Goal: Task Accomplishment & Management: Use online tool/utility

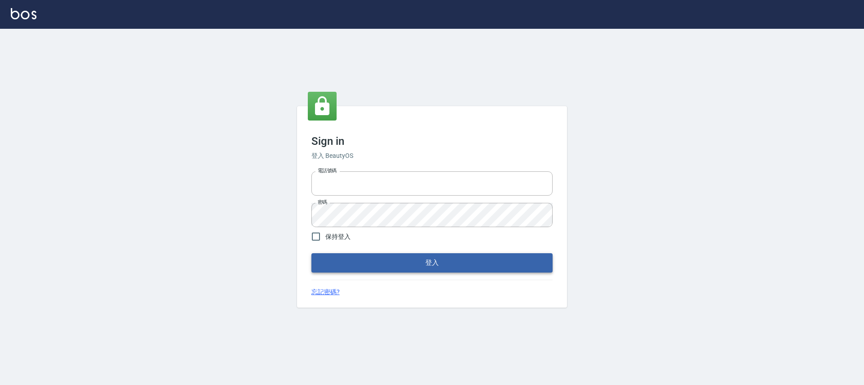
type input "25170116"
click at [474, 256] on button "登入" at bounding box center [431, 262] width 241 height 19
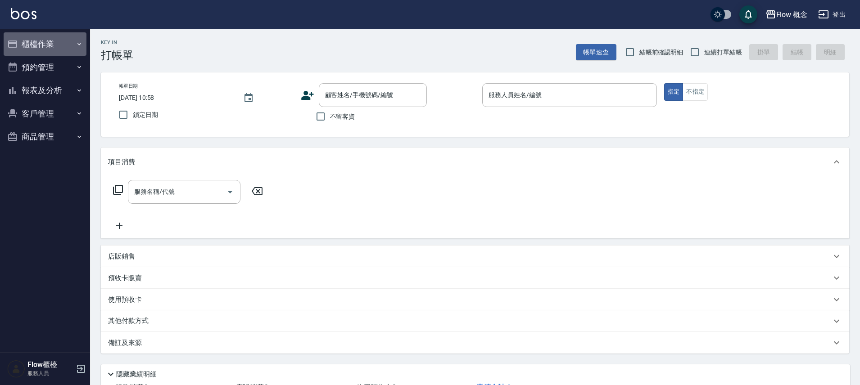
click at [41, 44] on button "櫃檯作業" at bounding box center [45, 43] width 83 height 23
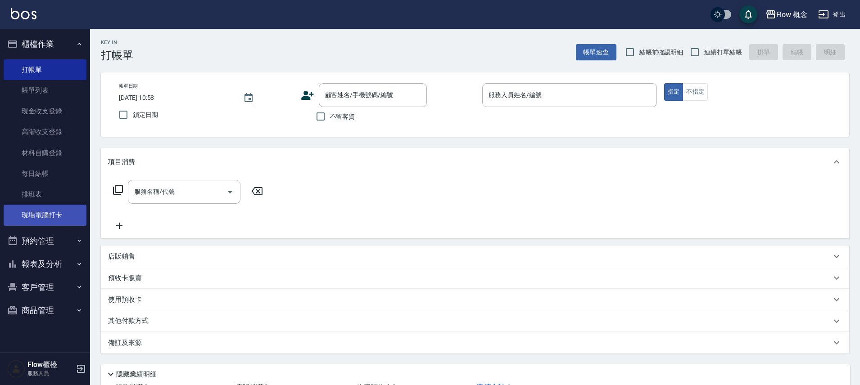
click at [63, 216] on link "現場電腦打卡" at bounding box center [45, 215] width 83 height 21
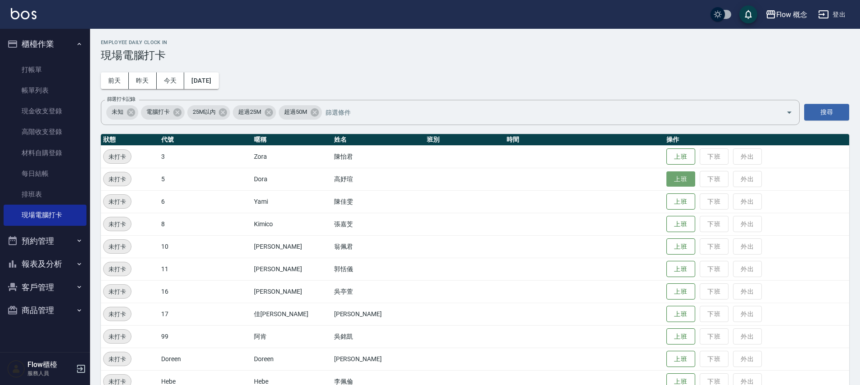
click at [666, 176] on button "上班" at bounding box center [680, 179] width 29 height 16
click at [666, 310] on button "上班" at bounding box center [680, 314] width 29 height 16
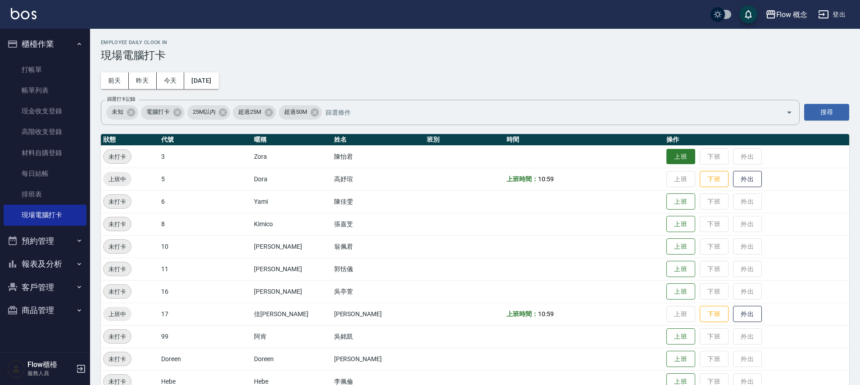
click at [666, 157] on button "上班" at bounding box center [680, 157] width 29 height 16
